Goal: Information Seeking & Learning: Check status

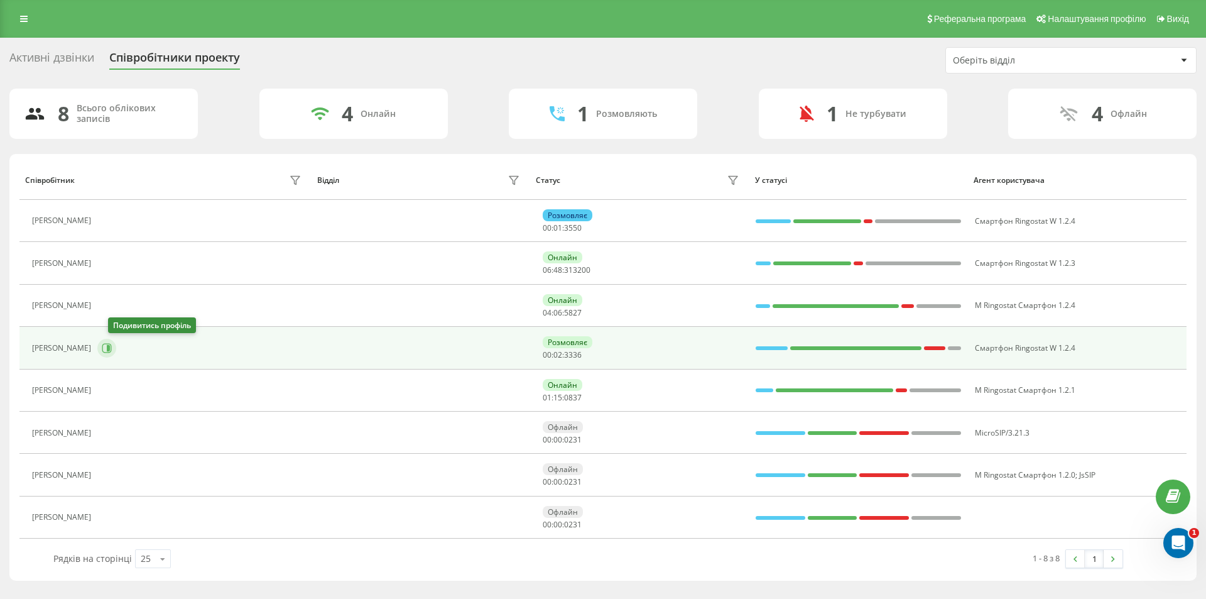
click at [112, 348] on icon at bounding box center [107, 348] width 10 height 10
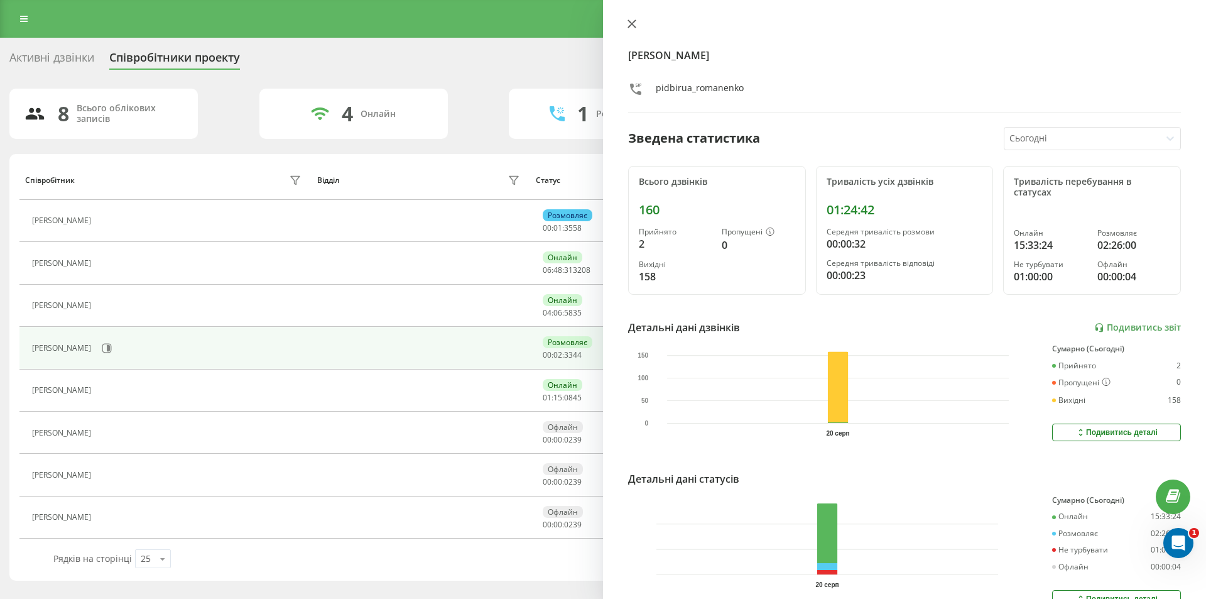
click at [634, 19] on icon at bounding box center [632, 23] width 9 height 9
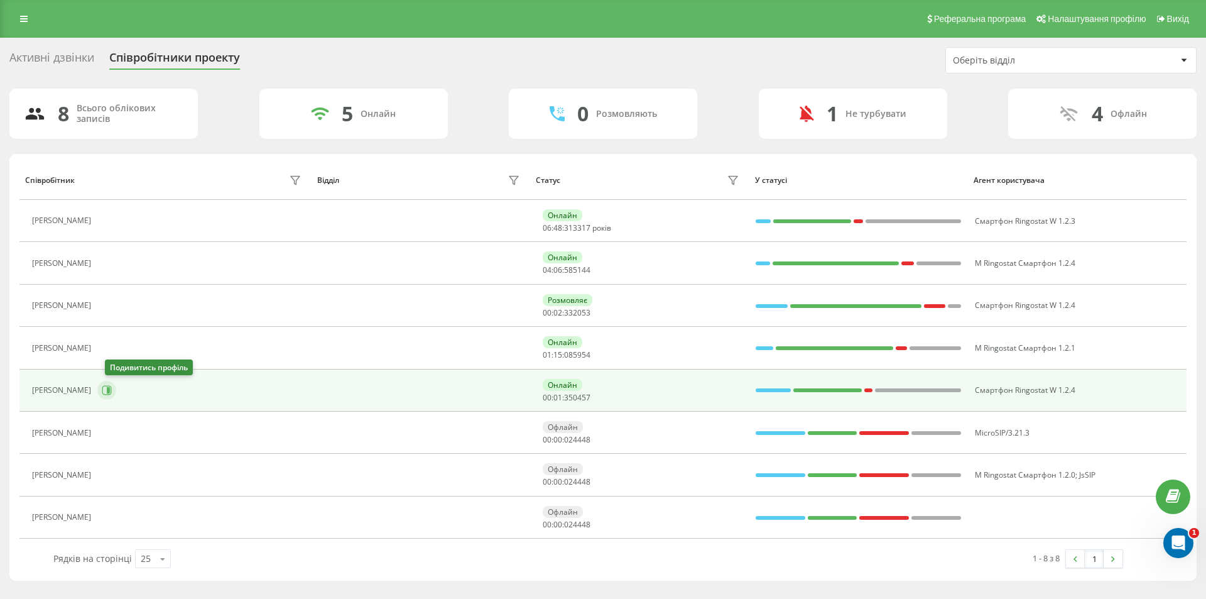
click at [110, 389] on icon at bounding box center [108, 390] width 3 height 6
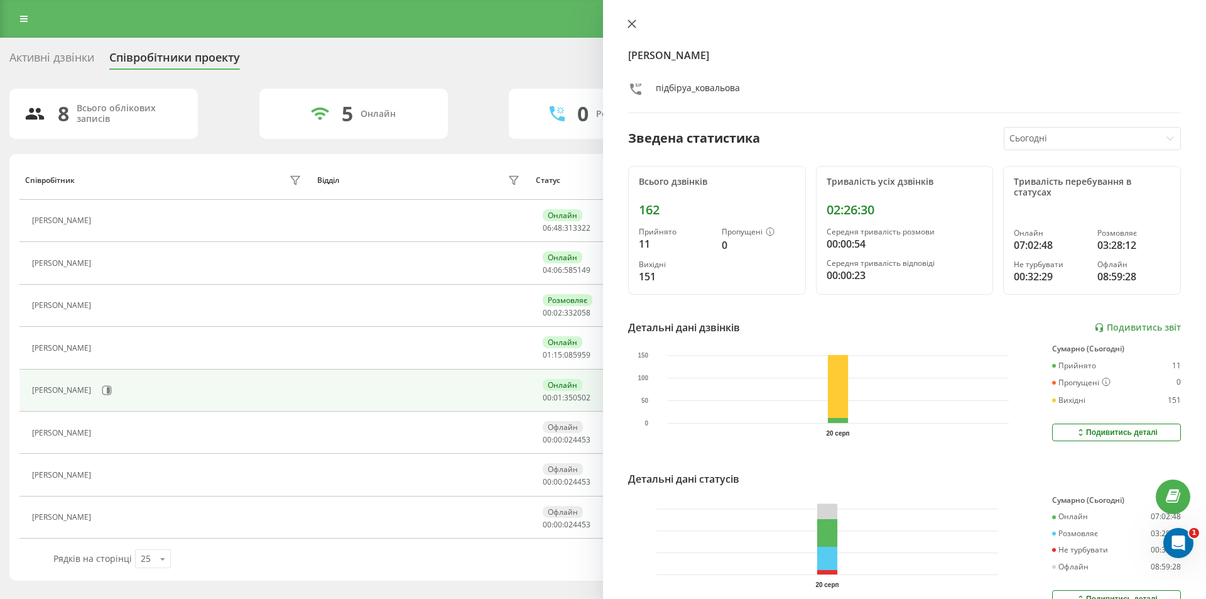
click at [629, 23] on icon at bounding box center [632, 23] width 9 height 9
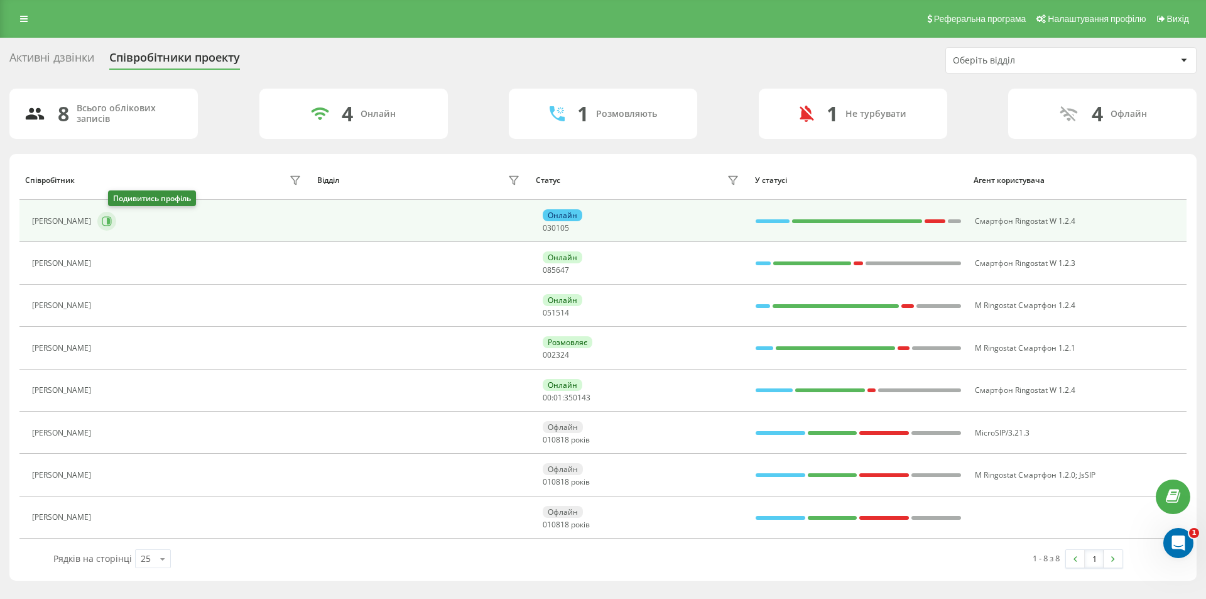
click at [110, 221] on icon at bounding box center [108, 221] width 3 height 6
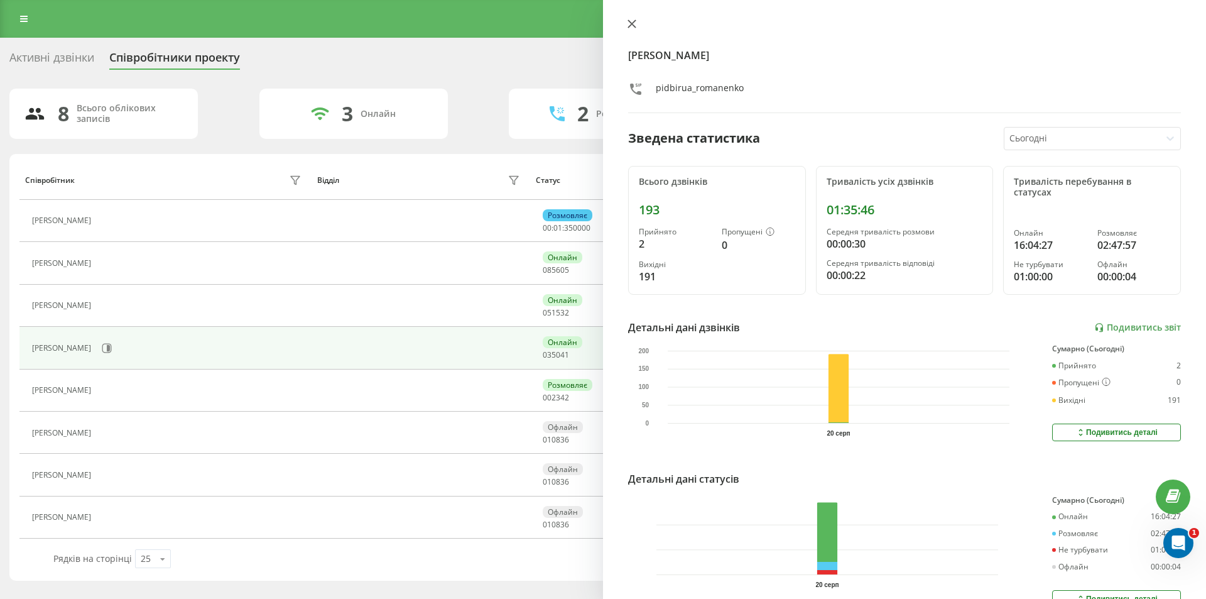
click at [633, 22] on icon at bounding box center [632, 23] width 9 height 9
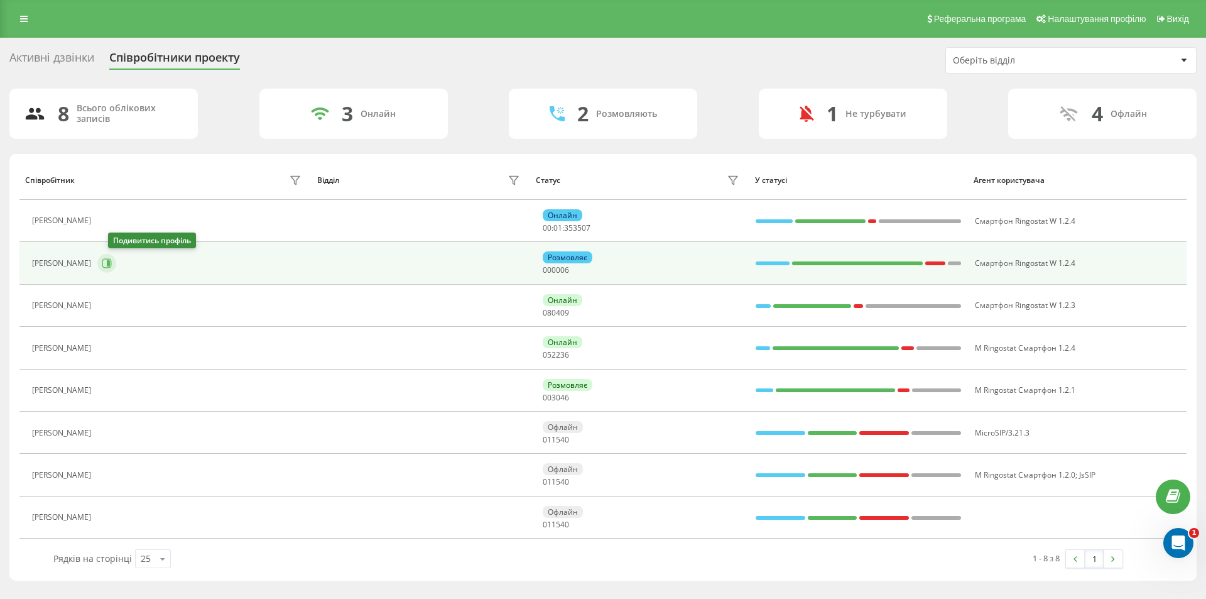
click at [112, 263] on icon at bounding box center [107, 263] width 10 height 10
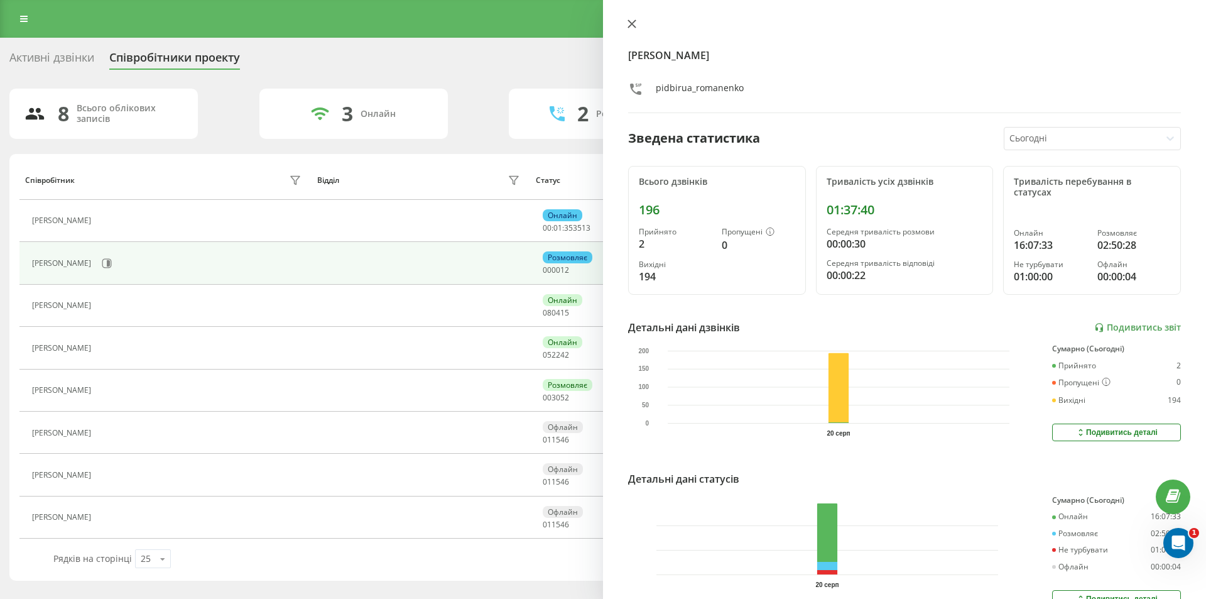
click at [635, 23] on icon at bounding box center [632, 23] width 9 height 9
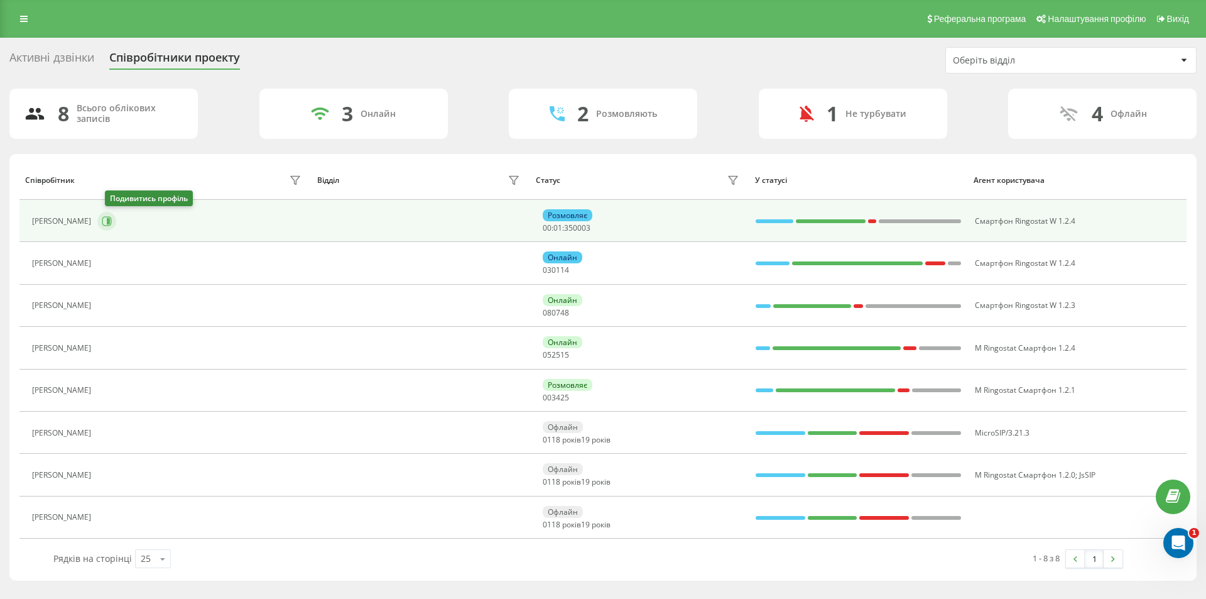
click at [108, 219] on button at bounding box center [106, 221] width 19 height 19
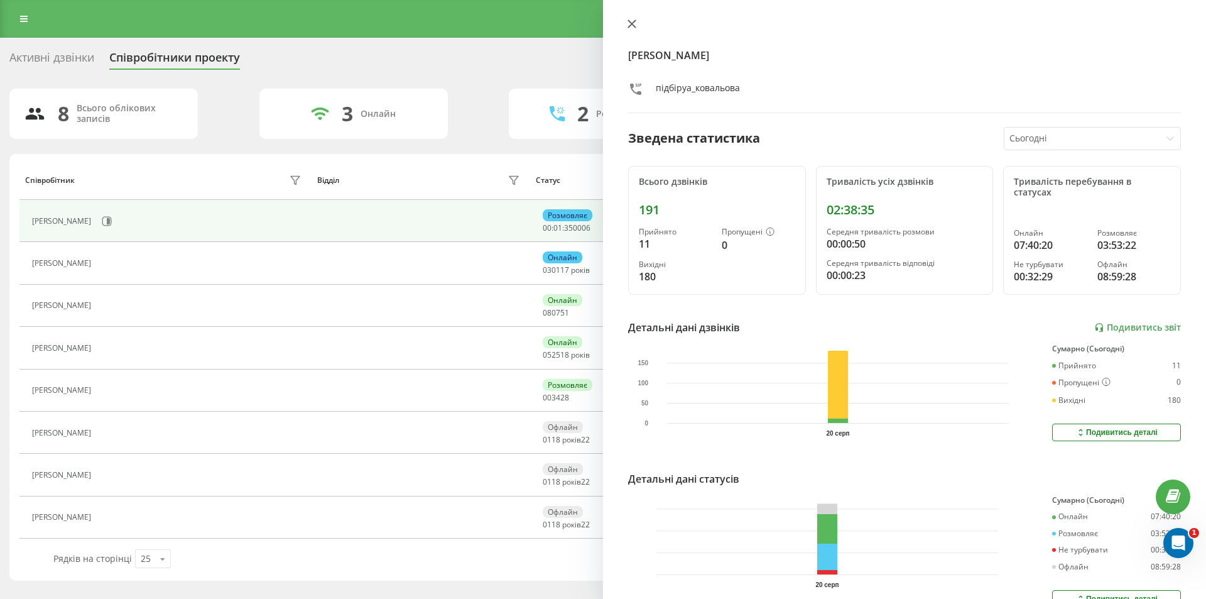
click at [633, 21] on icon at bounding box center [632, 23] width 9 height 9
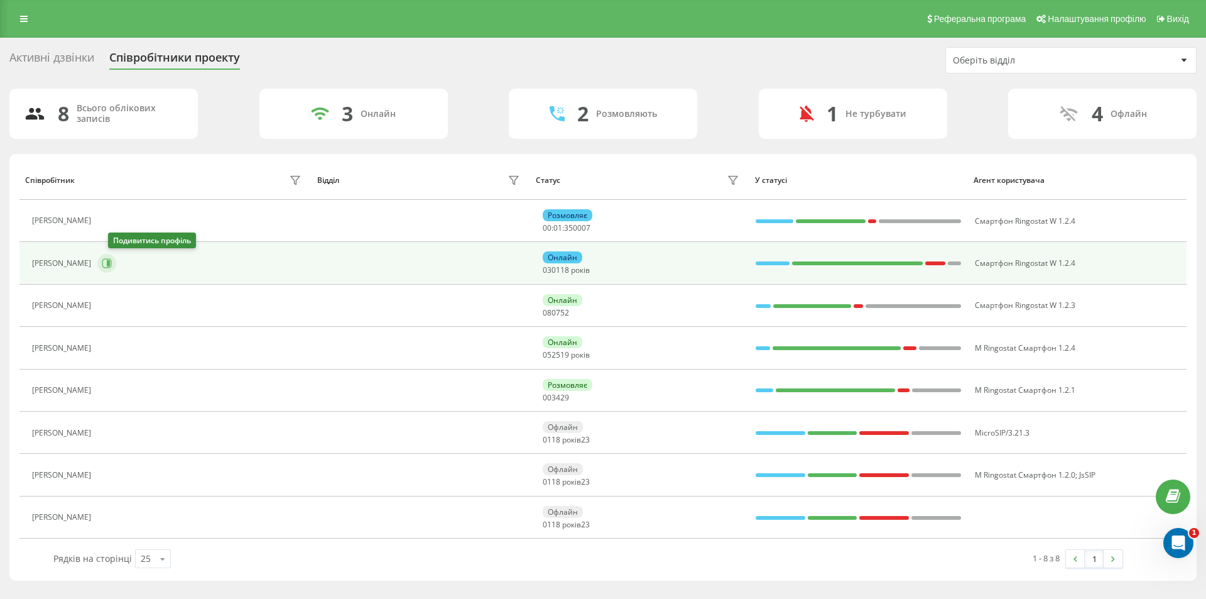
click at [110, 263] on icon at bounding box center [108, 263] width 3 height 6
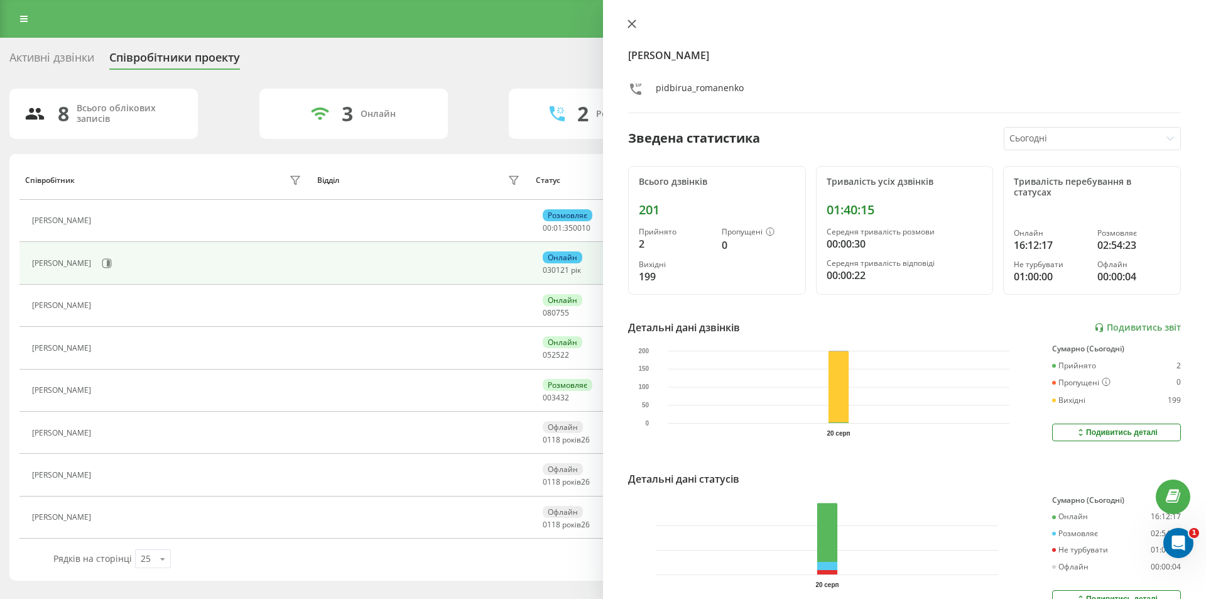
click at [637, 23] on button at bounding box center [632, 25] width 16 height 12
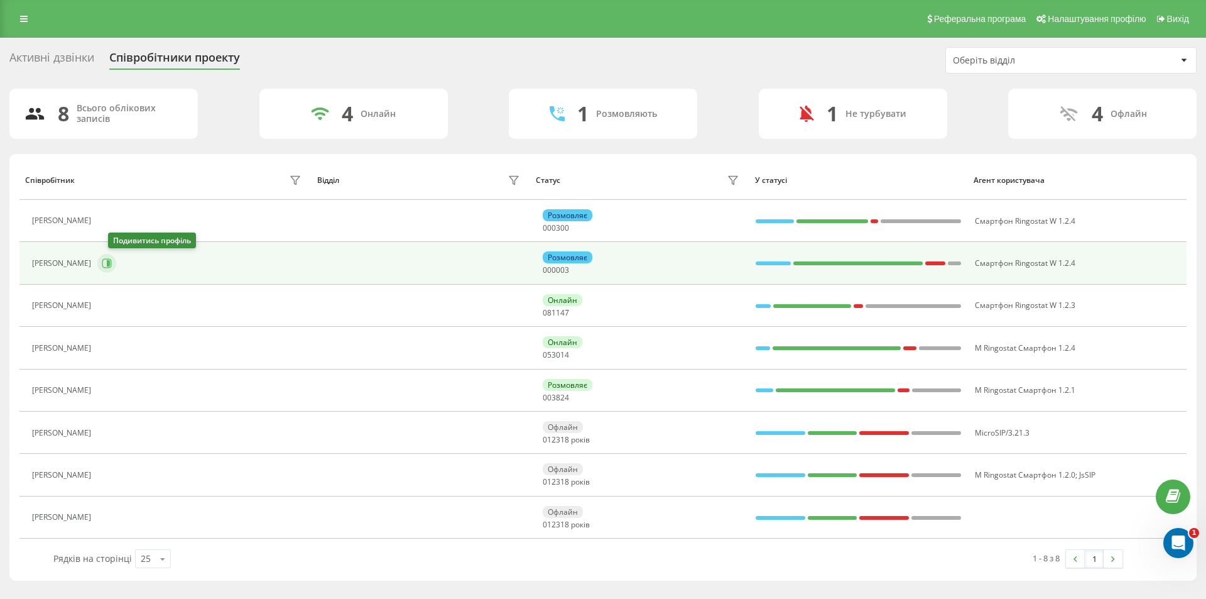
click at [112, 263] on icon at bounding box center [107, 263] width 10 height 10
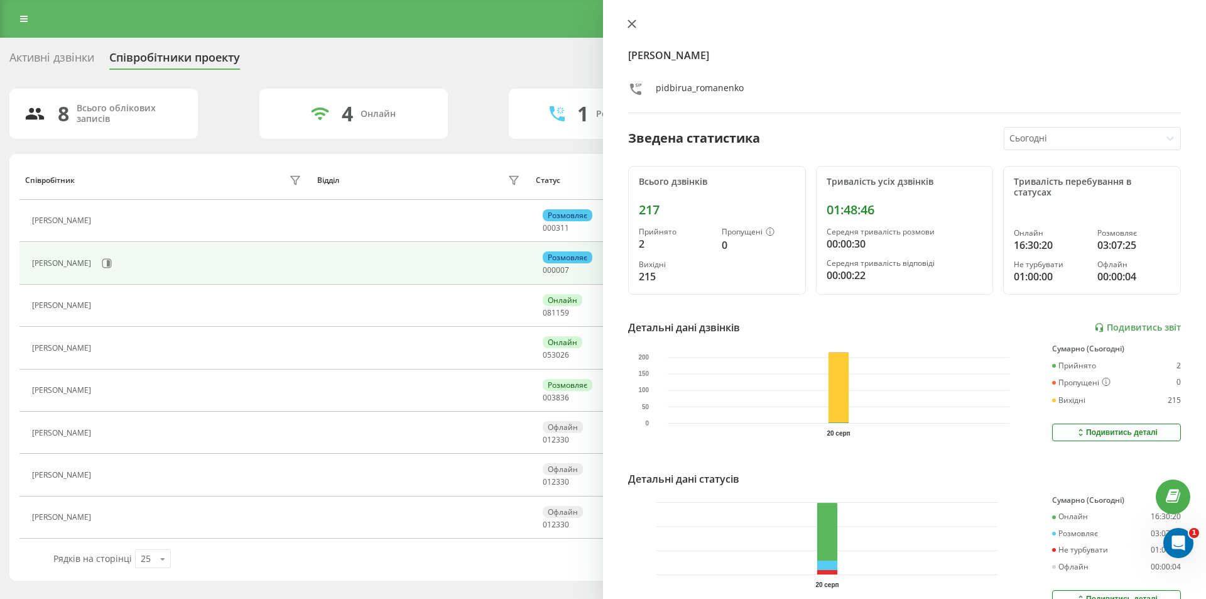
click at [631, 26] on icon at bounding box center [632, 24] width 8 height 8
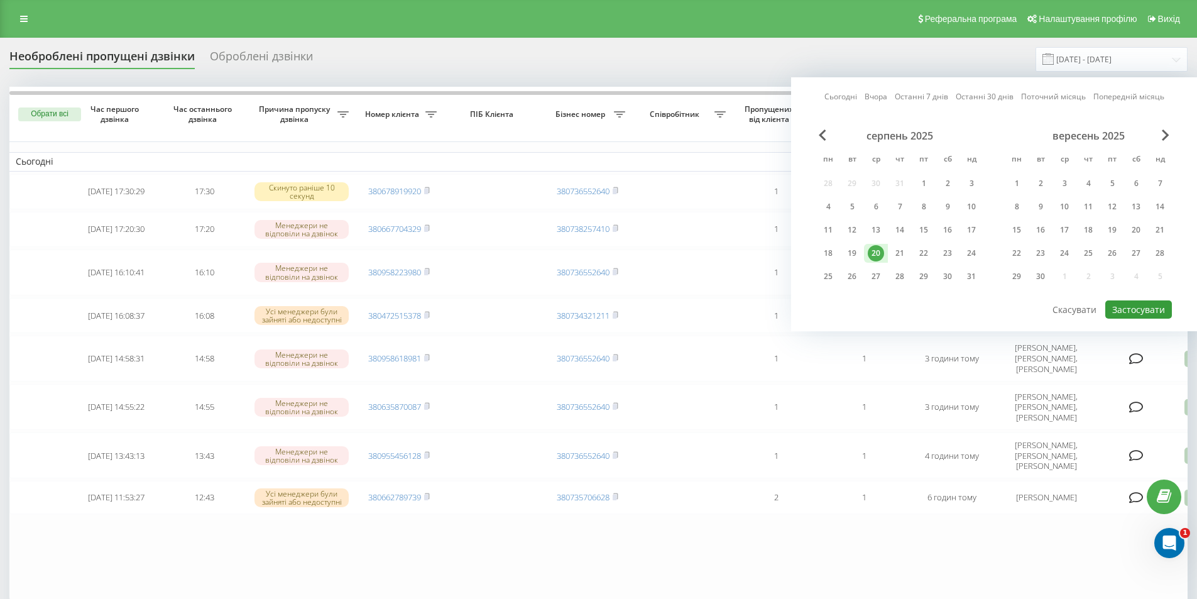
click at [1127, 308] on button "Застосувати" at bounding box center [1138, 309] width 67 height 18
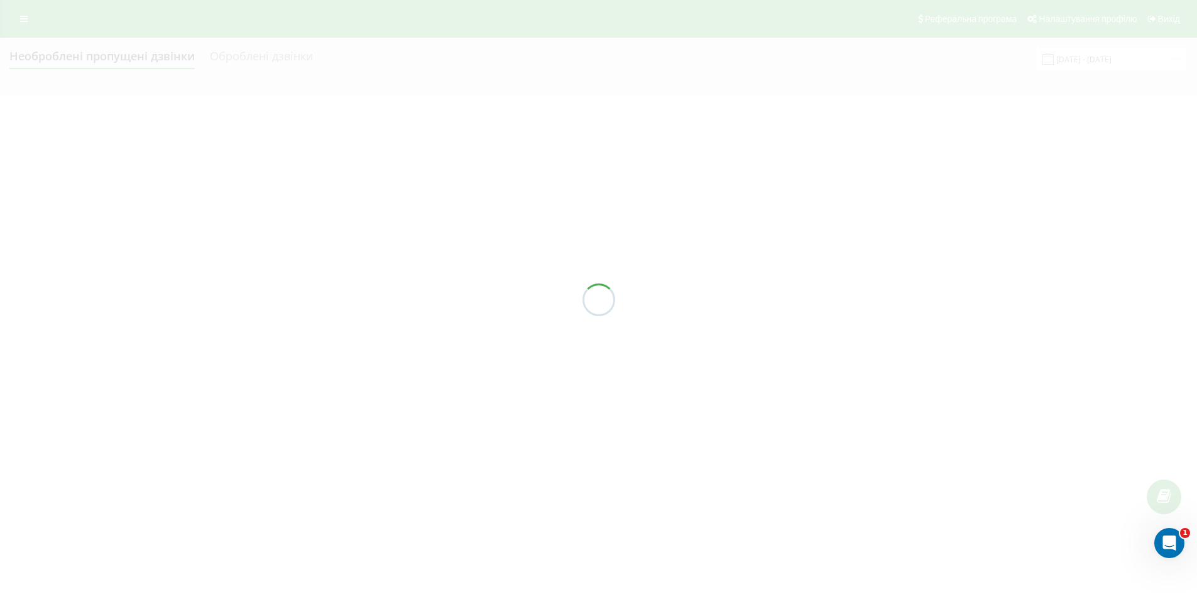
type input "[DATE] - [DATE]"
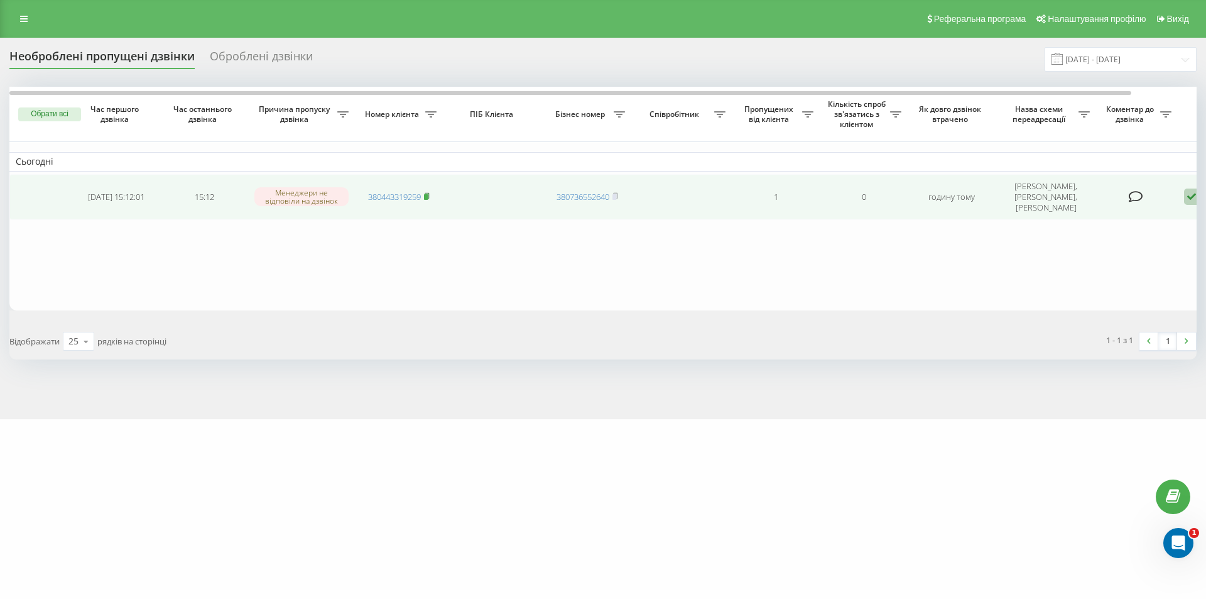
click at [428, 194] on rect at bounding box center [426, 197] width 4 height 6
